Goal: Use online tool/utility

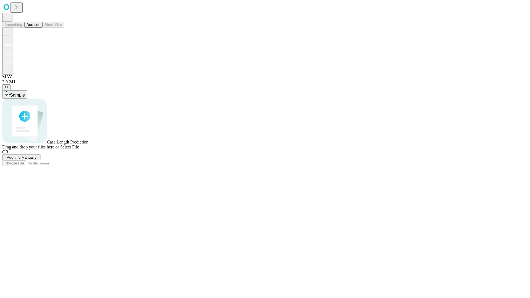
click at [36, 160] on span "Add Info Manually" at bounding box center [22, 158] width 30 height 4
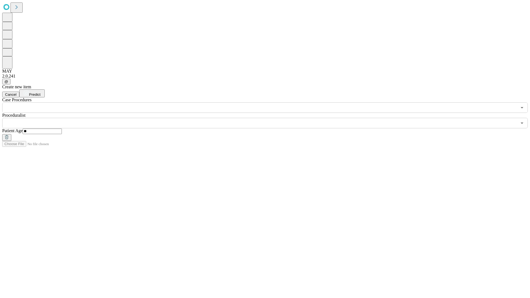
type input "**"
click at [269, 118] on input "text" at bounding box center [259, 123] width 515 height 10
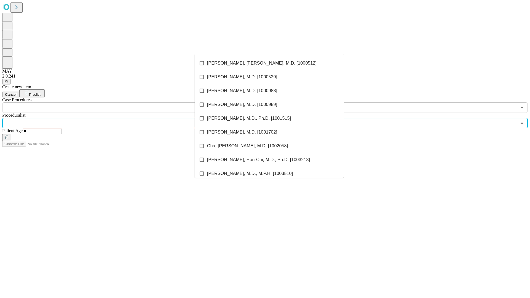
click at [269, 63] on li "[PERSON_NAME], [PERSON_NAME], M.D. [1000512]" at bounding box center [269, 63] width 149 height 14
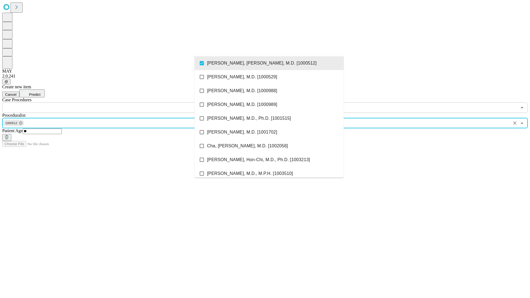
click at [116, 102] on input "text" at bounding box center [259, 107] width 515 height 10
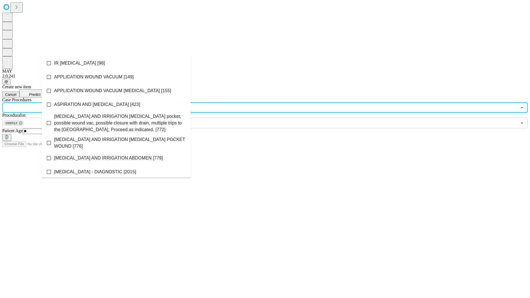
click at [116, 63] on li "IR [MEDICAL_DATA] [98]" at bounding box center [116, 63] width 149 height 14
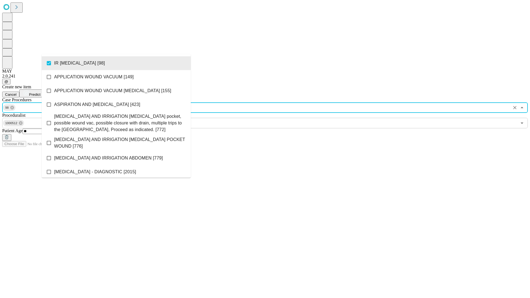
click at [40, 93] on span "Predict" at bounding box center [34, 95] width 11 height 4
